Goal: Communication & Community: Share content

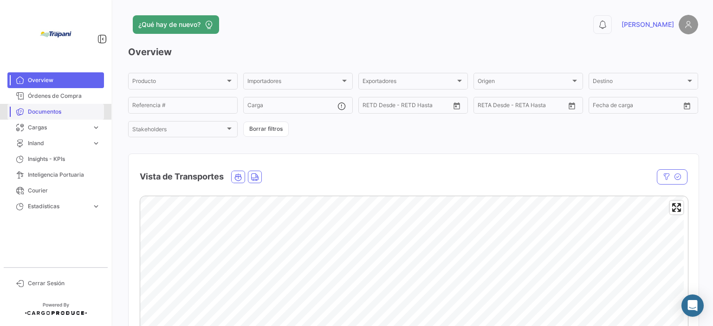
click at [55, 116] on span "Documentos" at bounding box center [64, 112] width 72 height 8
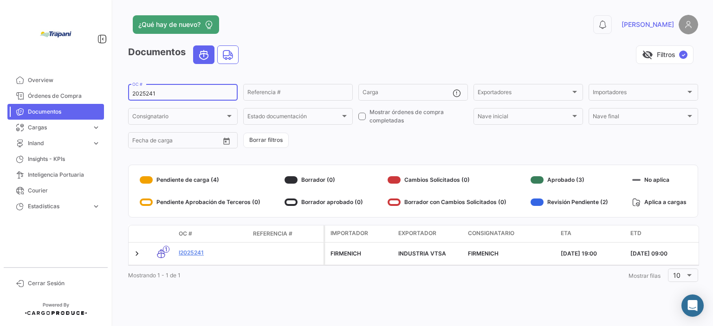
click at [151, 96] on input "2025241" at bounding box center [182, 94] width 101 height 7
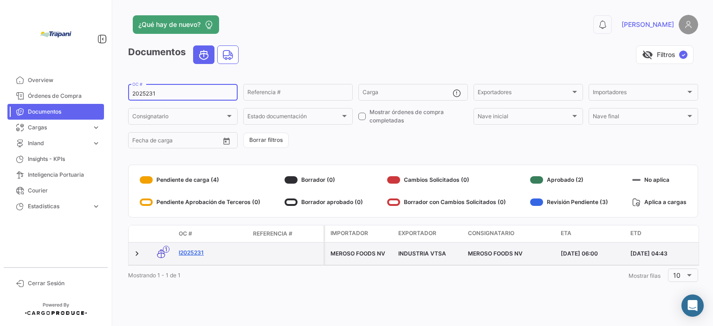
type input "2025231"
click at [201, 253] on link "I2025231" at bounding box center [212, 253] width 67 height 8
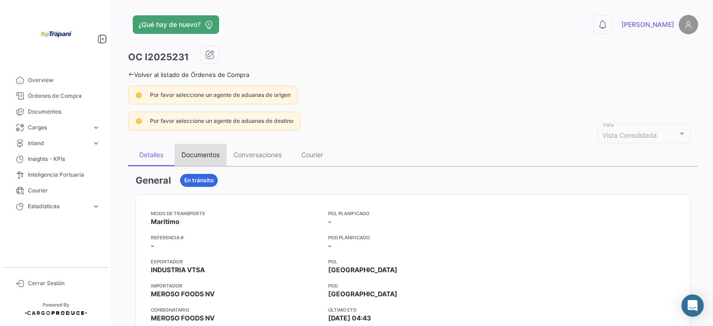
click at [205, 154] on div "Documentos" at bounding box center [201, 155] width 38 height 8
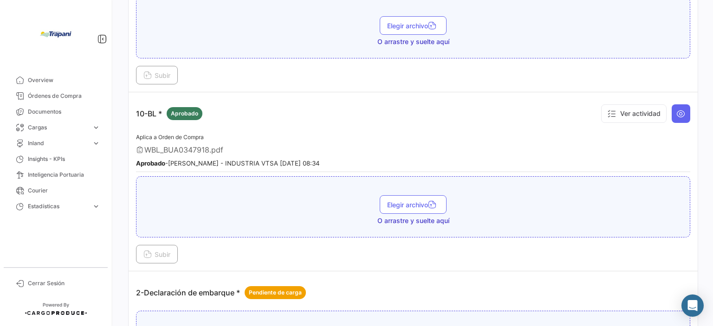
scroll to position [279, 0]
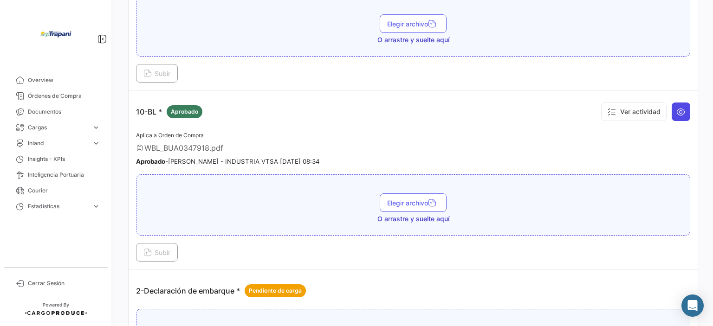
click at [680, 109] on icon at bounding box center [681, 111] width 9 height 9
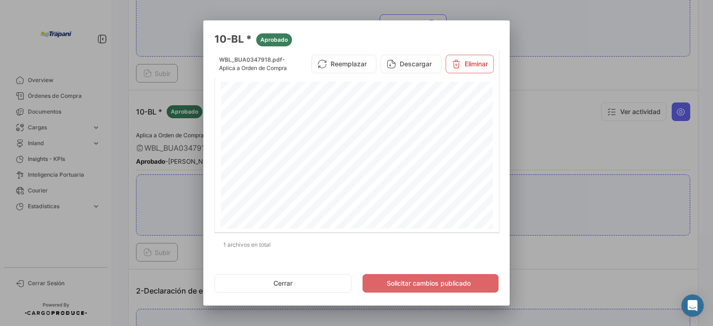
click at [573, 139] on div at bounding box center [356, 163] width 713 height 326
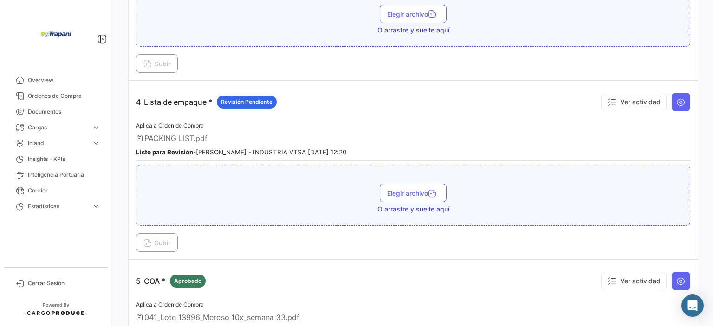
scroll to position [604, 0]
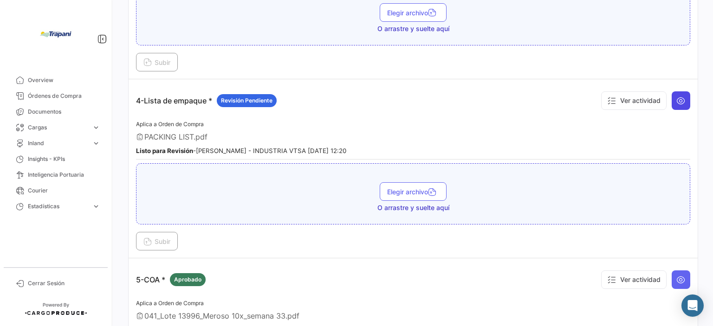
click at [679, 97] on icon at bounding box center [681, 100] width 9 height 9
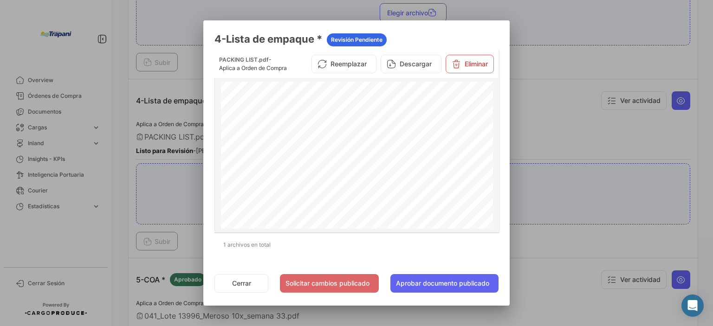
scroll to position [139, 0]
click at [477, 288] on button "Aprobar documento publicado" at bounding box center [445, 283] width 108 height 19
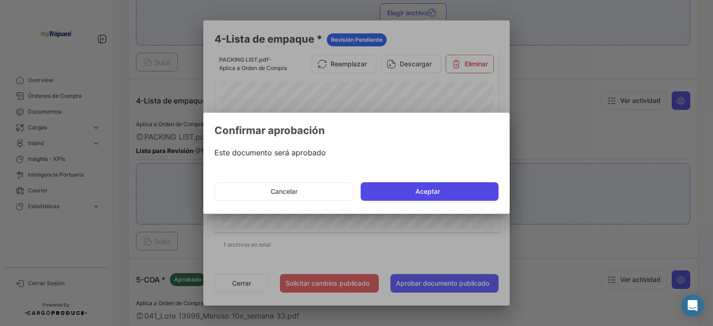
click at [440, 185] on button "Aceptar" at bounding box center [430, 192] width 138 height 19
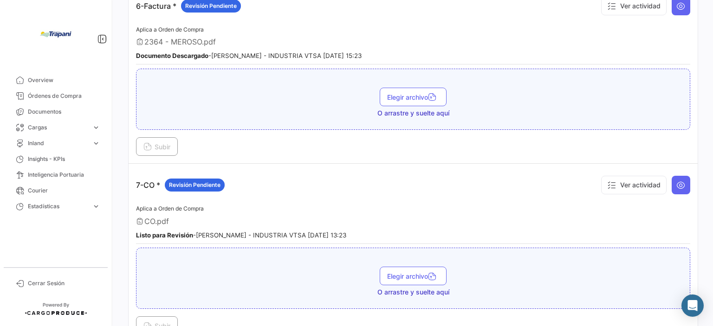
scroll to position [1161, 0]
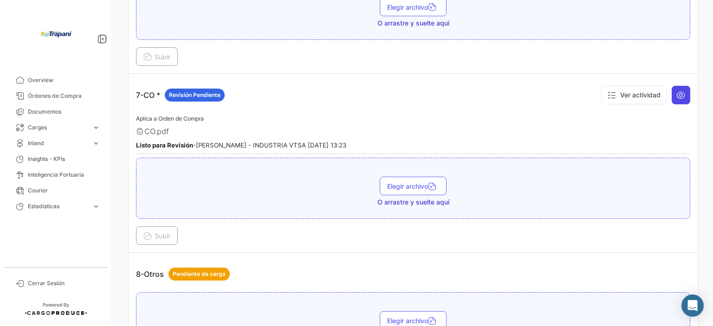
click at [677, 91] on icon at bounding box center [681, 95] width 9 height 9
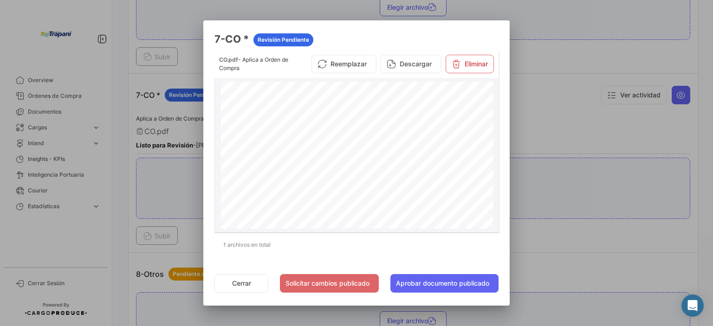
scroll to position [139, 0]
click at [464, 287] on button "Aprobar documento publicado" at bounding box center [445, 283] width 108 height 19
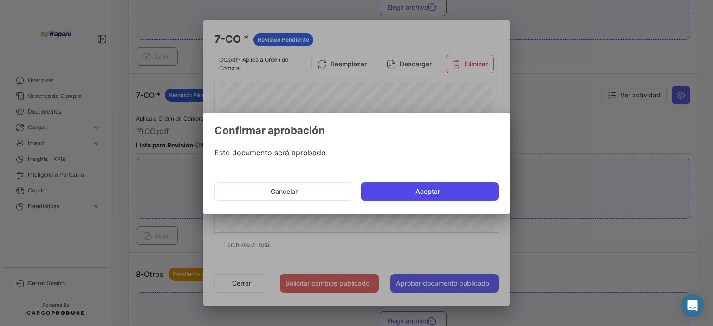
click at [437, 190] on button "Aceptar" at bounding box center [430, 192] width 138 height 19
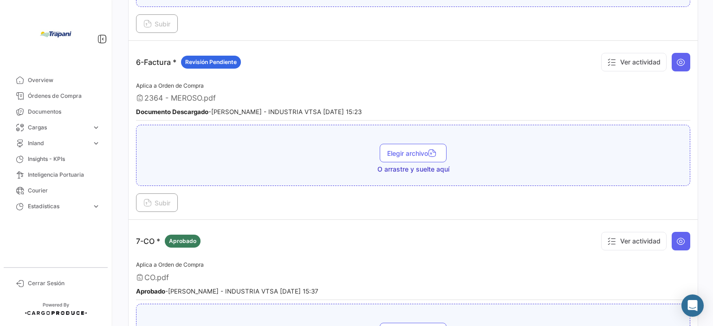
scroll to position [985, 0]
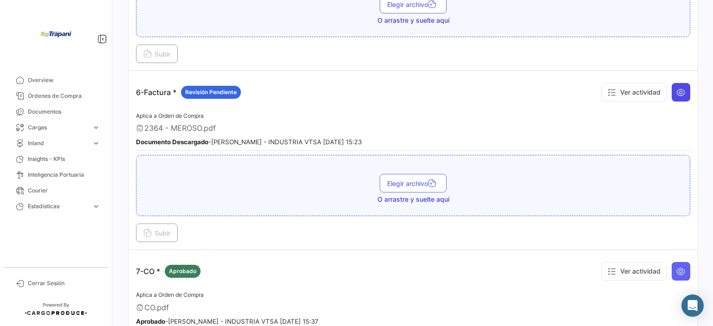
click at [677, 88] on icon at bounding box center [681, 92] width 9 height 9
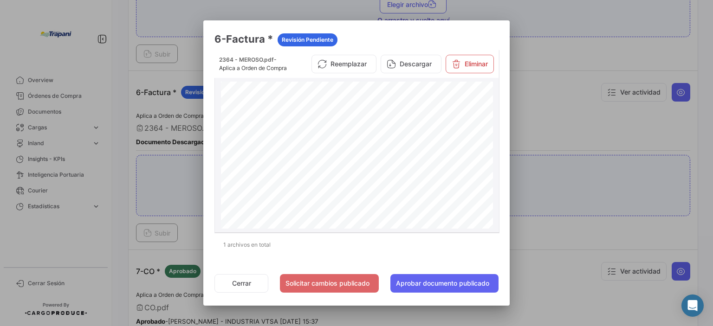
scroll to position [0, 0]
click at [354, 68] on button "Reemplazar" at bounding box center [344, 64] width 65 height 19
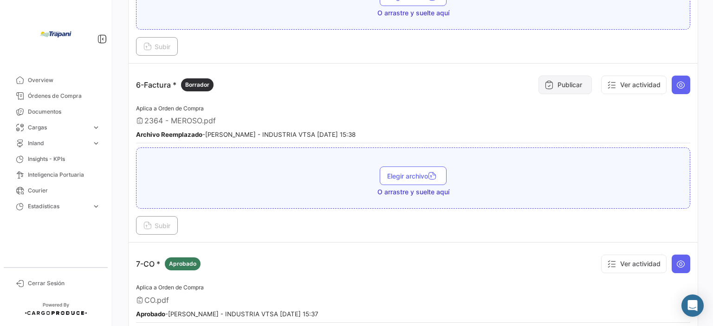
click at [570, 78] on button "Publicar" at bounding box center [565, 85] width 53 height 19
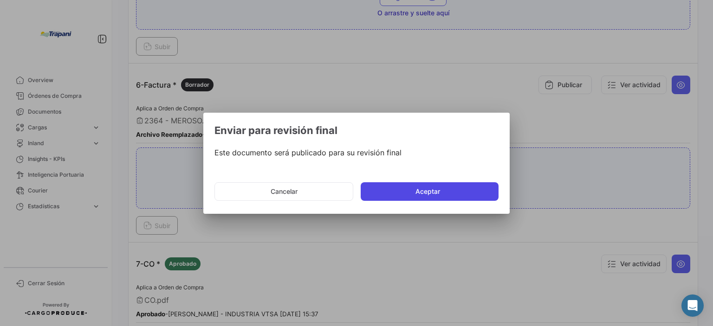
drag, startPoint x: 448, startPoint y: 191, endPoint x: 516, endPoint y: 161, distance: 74.8
click at [448, 191] on button "Aceptar" at bounding box center [430, 192] width 138 height 19
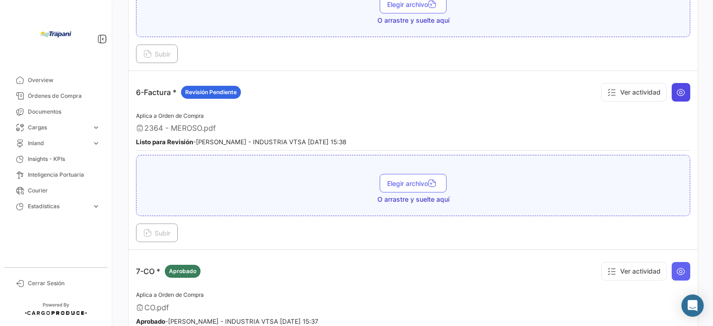
click at [677, 88] on icon at bounding box center [681, 92] width 9 height 9
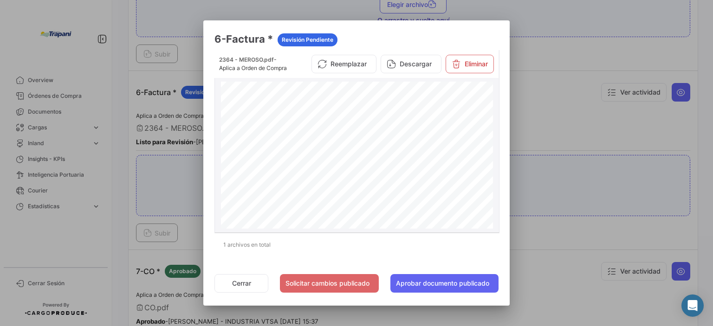
scroll to position [209, 0]
click at [477, 70] on button "Eliminar" at bounding box center [470, 64] width 48 height 19
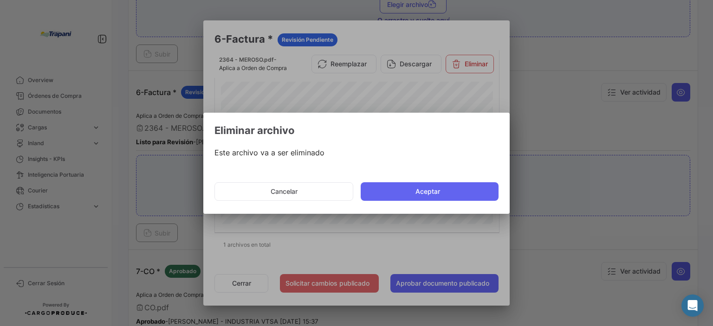
click at [431, 193] on button "Aceptar" at bounding box center [430, 192] width 138 height 19
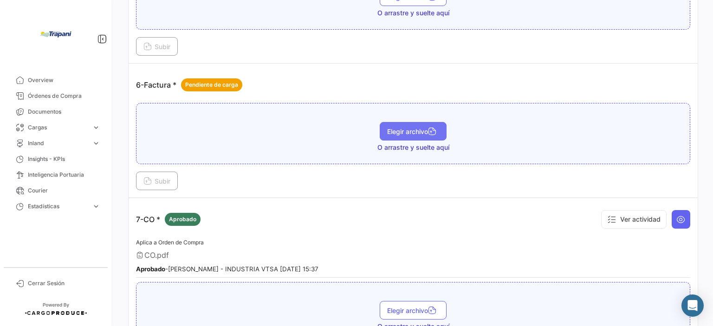
click at [391, 128] on span "Elegir archivo" at bounding box center [413, 132] width 52 height 8
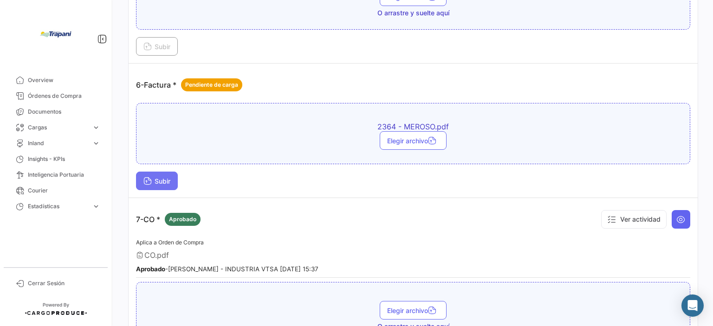
click at [162, 177] on span "Subir" at bounding box center [157, 181] width 27 height 8
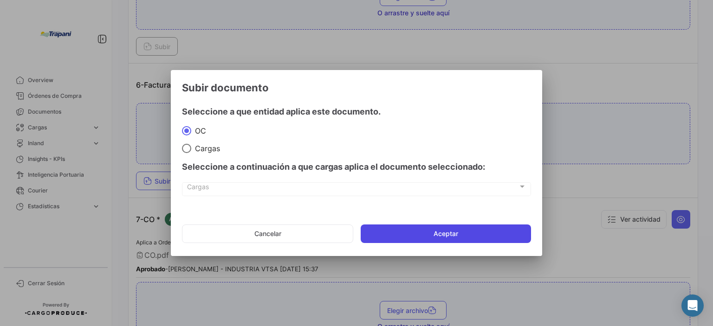
click at [414, 242] on button "Aceptar" at bounding box center [446, 234] width 170 height 19
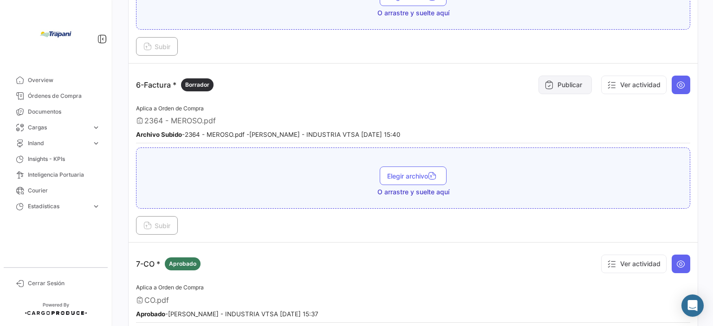
click at [572, 82] on button "Publicar" at bounding box center [565, 85] width 53 height 19
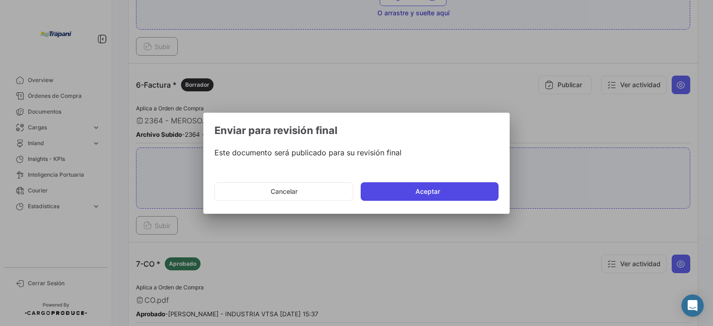
click at [470, 188] on button "Aceptar" at bounding box center [430, 192] width 138 height 19
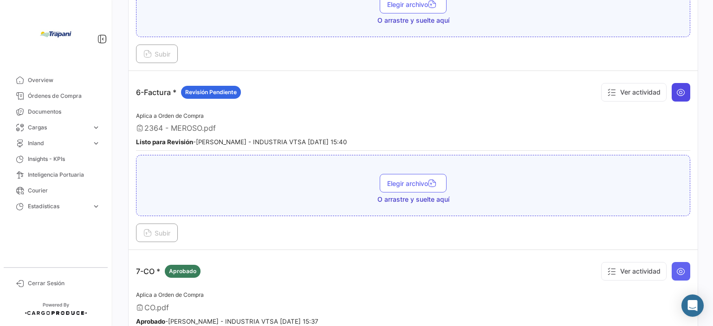
click at [677, 88] on icon at bounding box center [681, 92] width 9 height 9
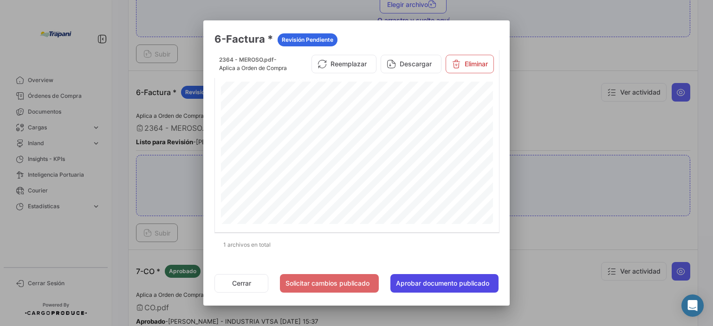
click at [446, 287] on button "Aprobar documento publicado" at bounding box center [445, 283] width 108 height 19
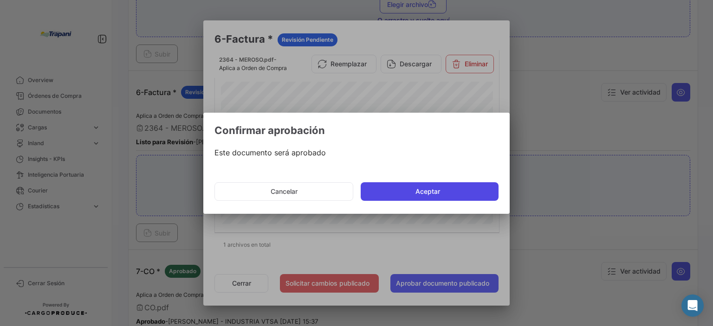
click at [455, 189] on button "Aceptar" at bounding box center [430, 192] width 138 height 19
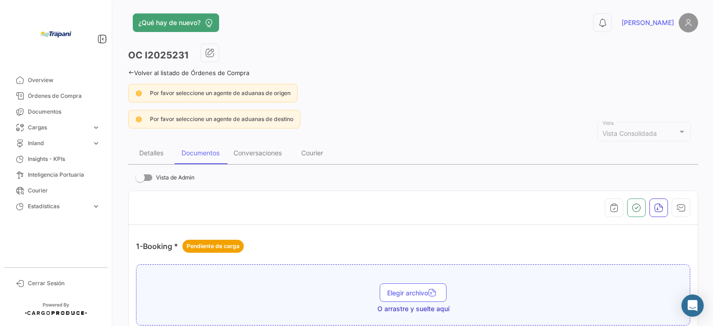
scroll to position [0, 0]
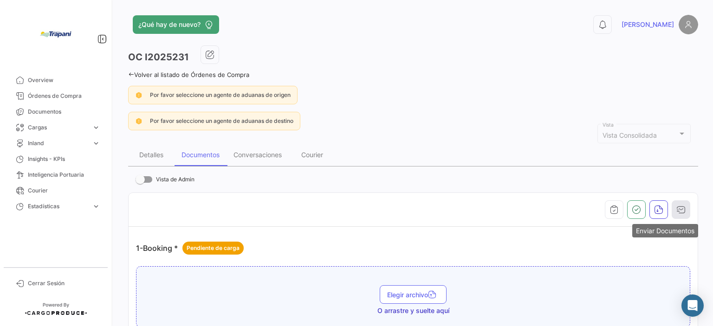
click at [677, 205] on icon "button" at bounding box center [681, 209] width 9 height 9
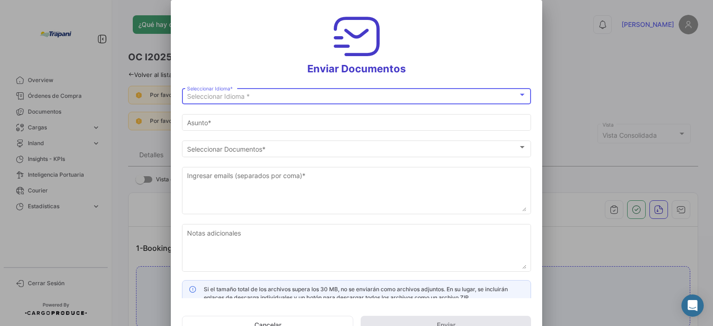
click at [286, 98] on div "Seleccionar Idioma *" at bounding box center [352, 97] width 331 height 8
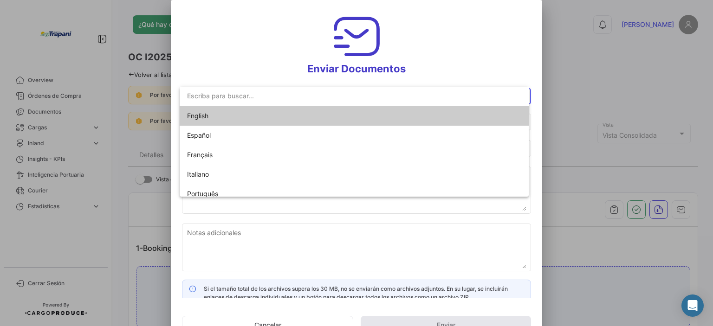
click at [208, 117] on span "English" at bounding box center [197, 116] width 21 height 8
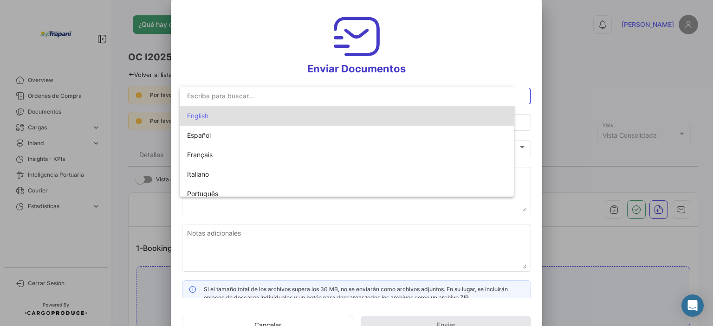
type input "[PERSON_NAME] has shared the documents of PO # I2025231 with you"
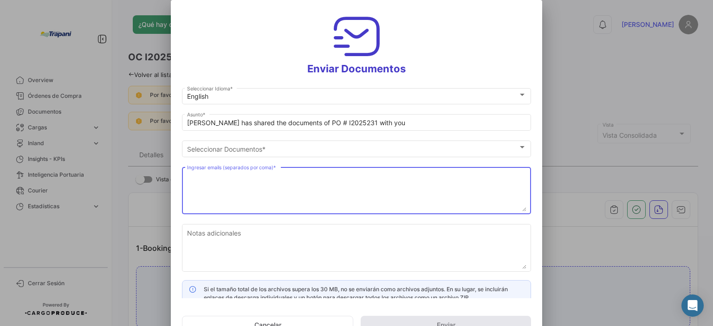
click at [215, 172] on textarea "Ingresar emails (separados por coma) *" at bounding box center [357, 191] width 340 height 41
paste textarea "[PERSON_NAME][EMAIL_ADDRESS][DOMAIN_NAME], [DOMAIN_NAME][EMAIL_ADDRESS][DOMAIN_…"
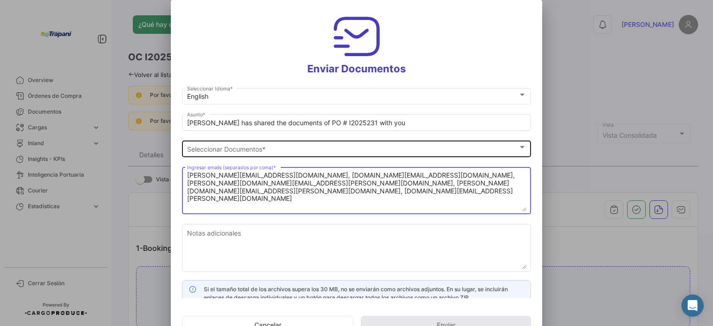
type textarea "[PERSON_NAME][EMAIL_ADDRESS][DOMAIN_NAME], [DOMAIN_NAME][EMAIL_ADDRESS][DOMAIN_…"
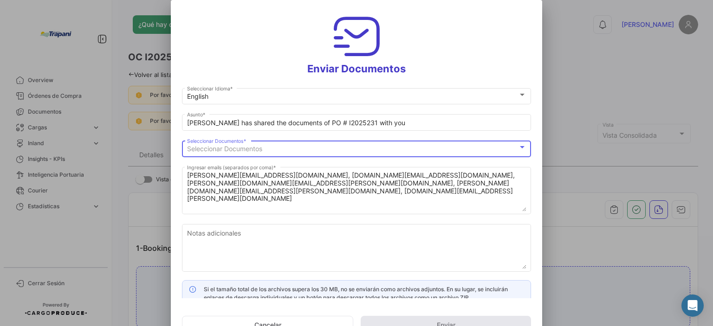
click at [262, 150] on span "Seleccionar Documentos" at bounding box center [224, 149] width 75 height 8
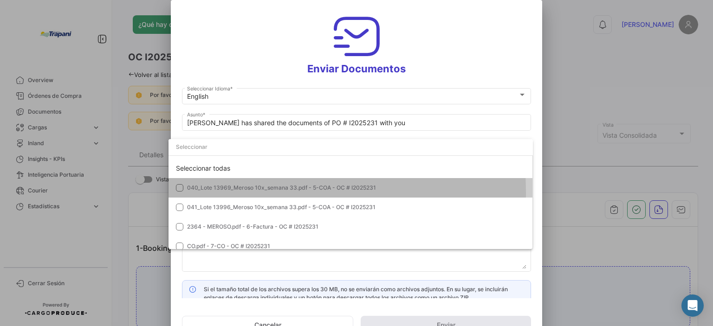
click at [176, 194] on mat-option "040_Lote 13969_Meroso 10x_semana 33.pdf - 5-COA - OC # I2025231" at bounding box center [351, 188] width 365 height 20
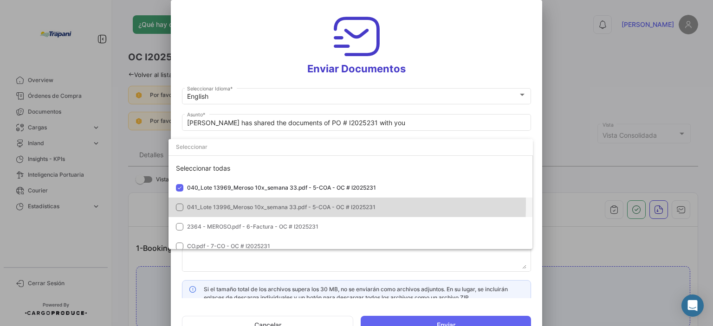
click at [178, 204] on mat-pseudo-checkbox at bounding box center [179, 207] width 7 height 7
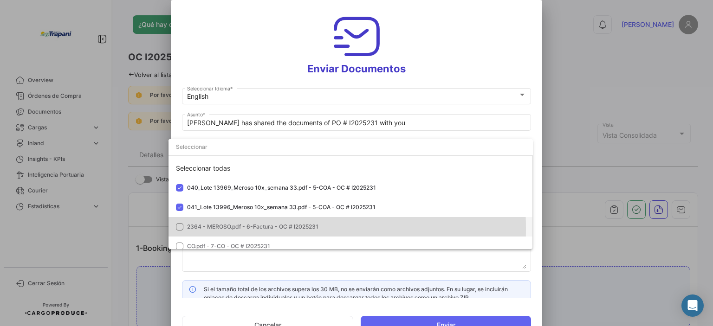
drag, startPoint x: 180, startPoint y: 229, endPoint x: 189, endPoint y: 221, distance: 12.2
click at [179, 229] on mat-pseudo-checkbox at bounding box center [179, 226] width 7 height 7
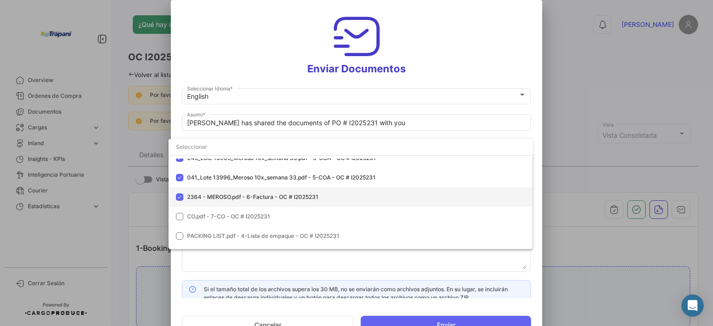
scroll to position [46, 0]
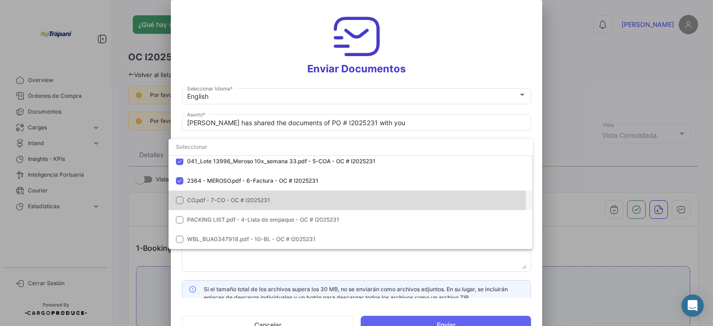
click at [180, 202] on mat-pseudo-checkbox at bounding box center [179, 200] width 7 height 7
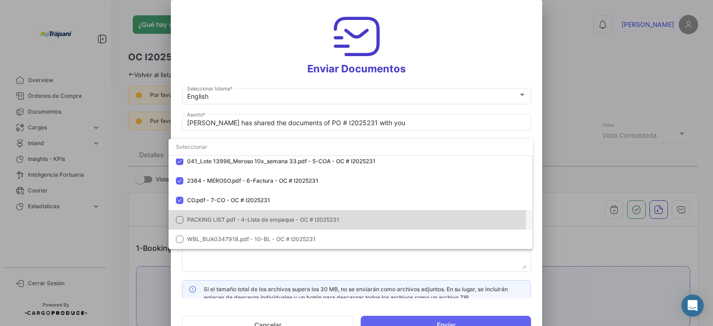
click at [180, 219] on mat-pseudo-checkbox at bounding box center [179, 219] width 7 height 7
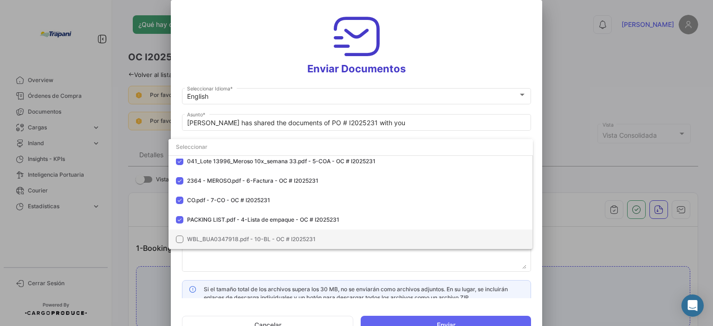
click at [179, 236] on mat-pseudo-checkbox at bounding box center [179, 239] width 7 height 7
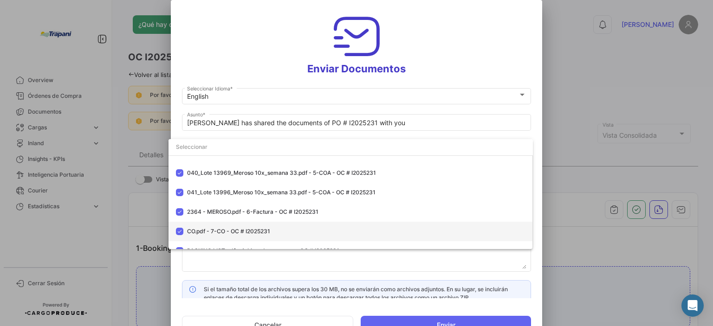
scroll to position [0, 0]
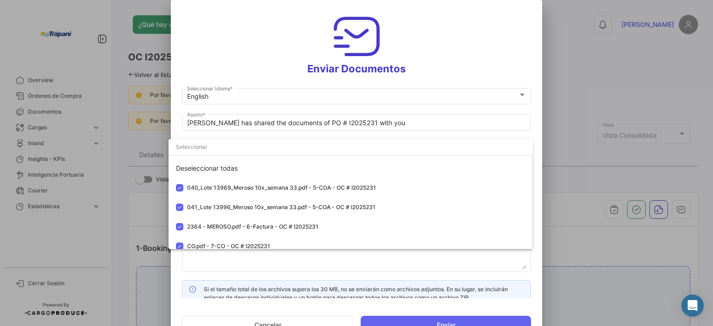
click at [196, 123] on div at bounding box center [356, 163] width 713 height 326
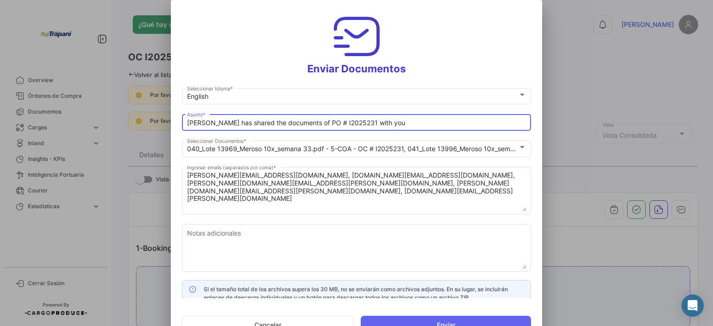
drag, startPoint x: 362, startPoint y: 118, endPoint x: 178, endPoint y: 115, distance: 184.4
click at [178, 115] on mat-dialog-content "English Seleccionar Idioma * [PERSON_NAME] has shared the documents of PO # I20…" at bounding box center [357, 192] width 372 height 212
paste input "VTSA - FCL #07 - Shipping Document"
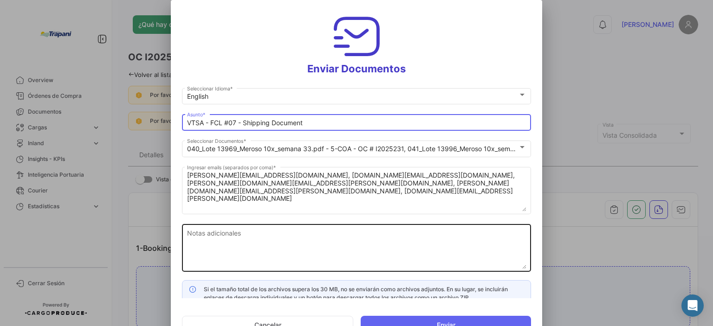
type input "VTSA - FCL #07 - Shipping Document"
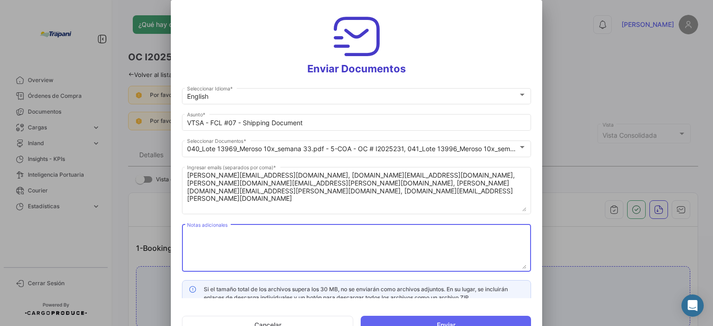
click at [239, 233] on textarea "Notas adicionales" at bounding box center [357, 249] width 340 height 41
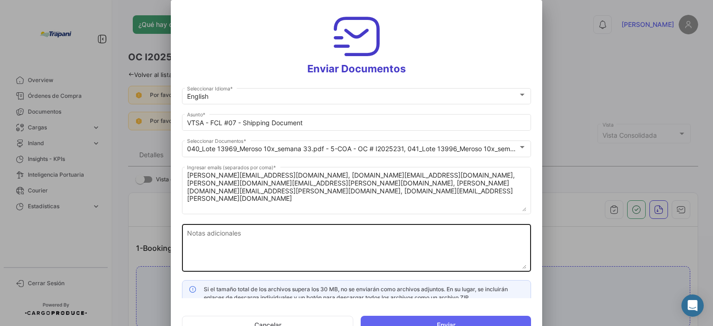
click at [192, 245] on textarea "Notas adicionales" at bounding box center [357, 249] width 340 height 41
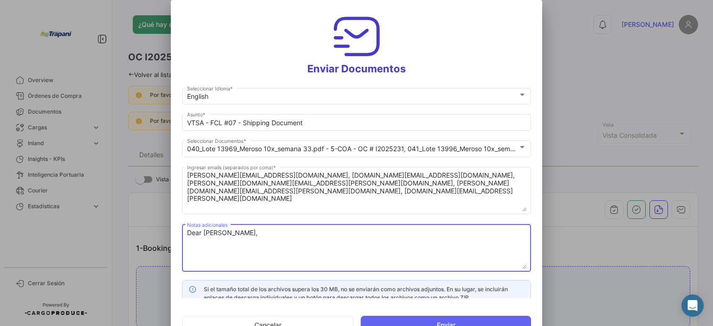
paste textarea "We are using a new platform for shipment monitoring and document control."
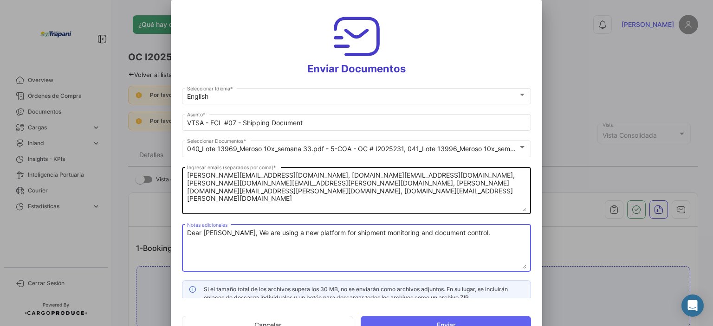
paste textarea "Please confirm receipt of this email."
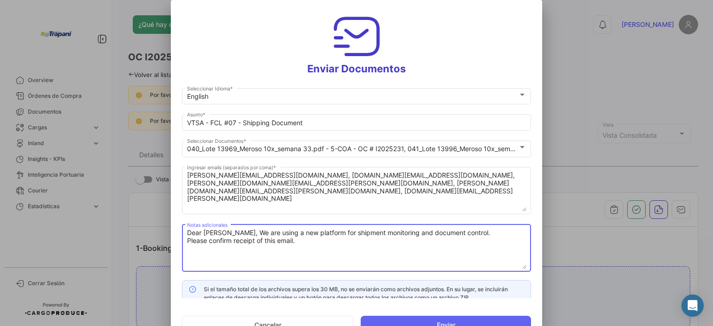
click at [298, 241] on textarea "Dear [PERSON_NAME], We are using a new platform for shipment monitoring and doc…" at bounding box center [357, 249] width 340 height 41
paste textarea "additional recorder in Batch Nº 13969 / BINS 06 / Temperature Recorder TZ 24020…"
click at [363, 244] on textarea "Dear [PERSON_NAME], We are using a new platform for shipment monitoring and doc…" at bounding box center [357, 249] width 340 height 41
click at [229, 254] on textarea "Dear [PERSON_NAME], We are using a new platform for shipment monitoring and doc…" at bounding box center [357, 249] width 340 height 41
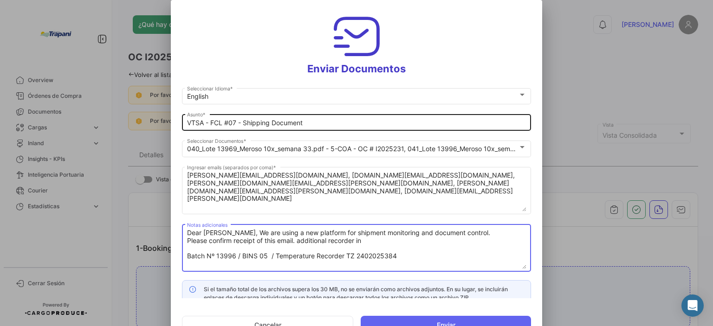
type textarea "Dear [PERSON_NAME], We are using a new platform for shipment monitoring and doc…"
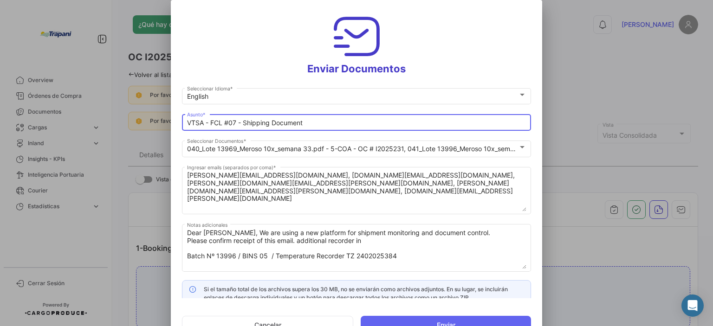
click at [234, 123] on input "VTSA - FCL #07 - Shipping Document" at bounding box center [357, 123] width 340 height 8
type input "VTSA - FCL #08 - Shipping Document"
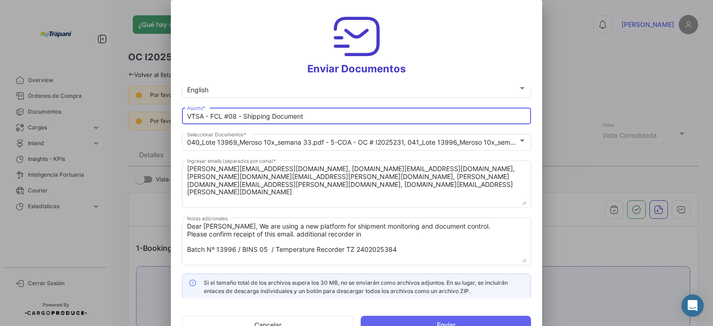
scroll to position [8, 0]
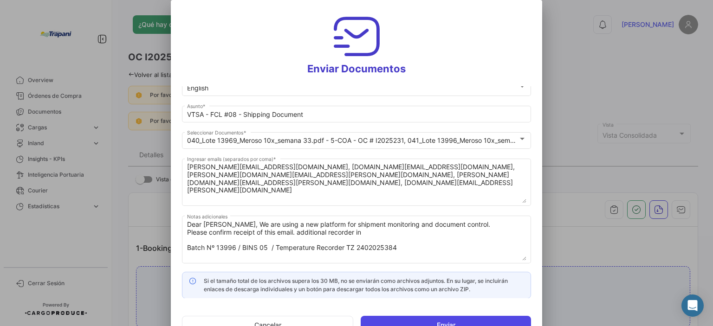
click at [442, 320] on button "Enviar" at bounding box center [446, 325] width 170 height 19
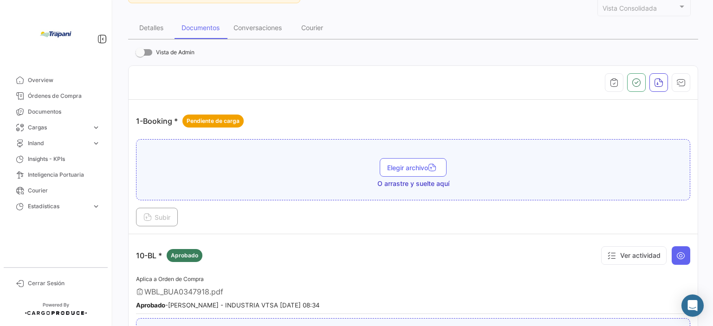
scroll to position [186, 0]
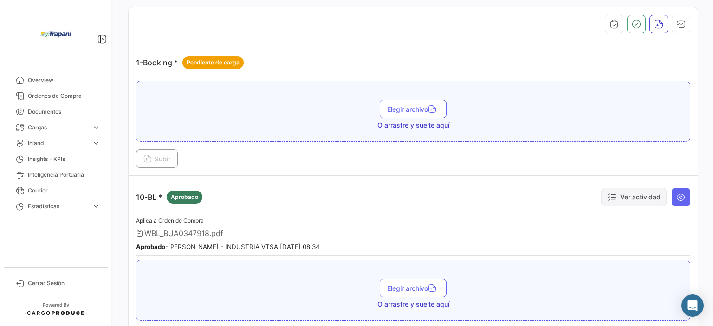
click at [640, 197] on button "Ver actividad" at bounding box center [633, 197] width 65 height 19
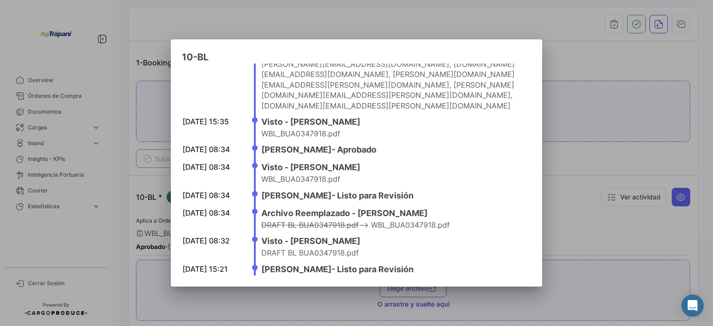
scroll to position [0, 0]
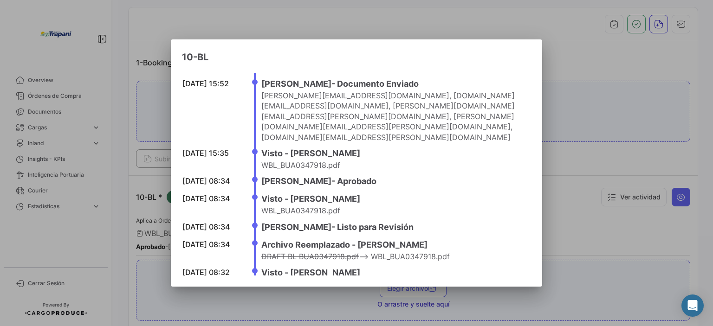
click at [591, 113] on div at bounding box center [356, 163] width 713 height 326
